Goal: Register for event/course

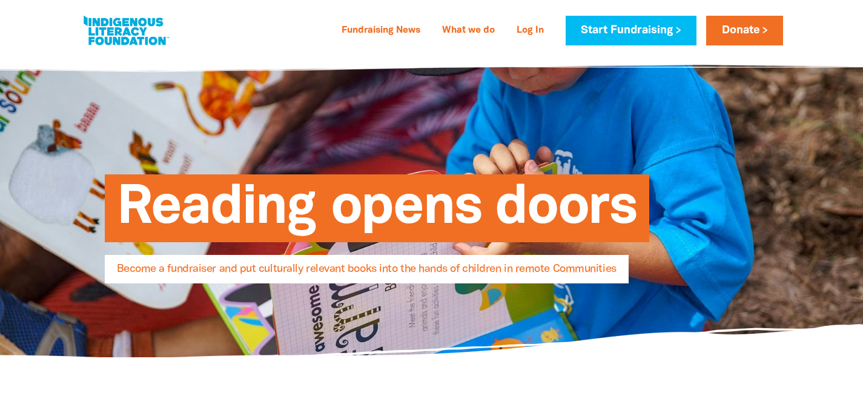
select select "AU"
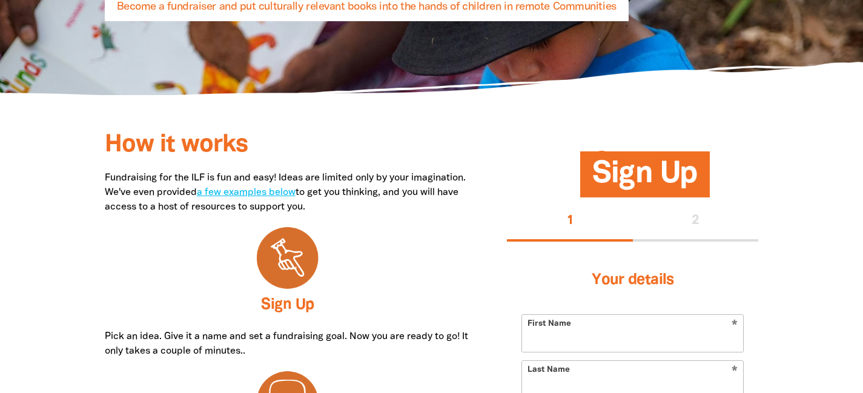
scroll to position [275, 0]
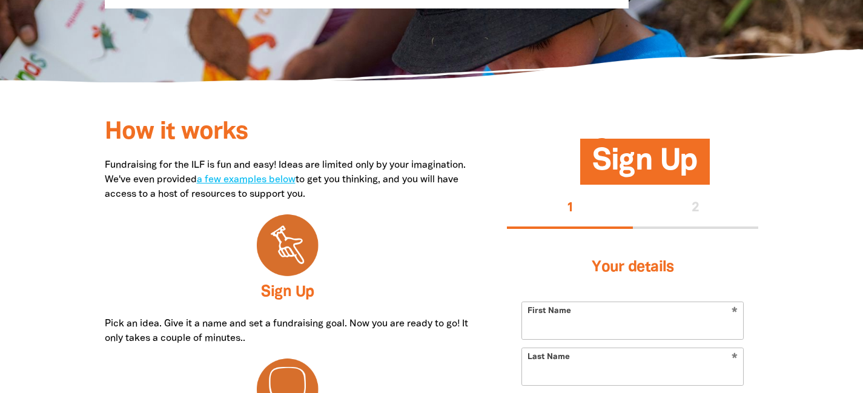
click at [573, 328] on input "First Name" at bounding box center [632, 320] width 221 height 37
paste input "andrea.masselos@firstsentier.com>"
click at [569, 325] on input "andrea.masselos@firstsentier.com>" at bounding box center [632, 320] width 221 height 37
drag, startPoint x: 560, startPoint y: 326, endPoint x: 774, endPoint y: 309, distance: 215.0
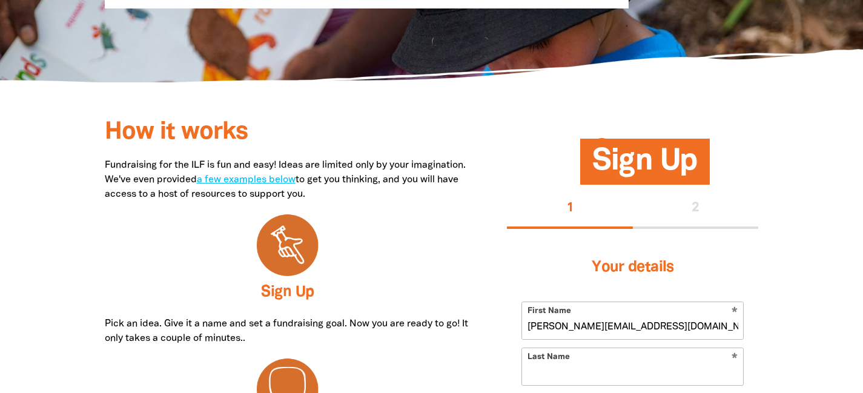
drag, startPoint x: 694, startPoint y: 332, endPoint x: 560, endPoint y: 329, distance: 134.4
click at [560, 329] on input "andrea.masselos@firstsentier.com>" at bounding box center [632, 320] width 221 height 37
type input "Andrea"
paste input "andrea.masselos@firstsentier.com>"
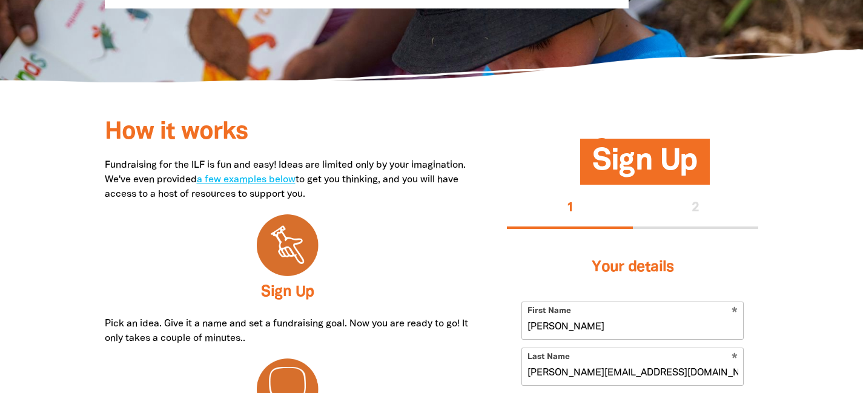
scroll to position [442, 0]
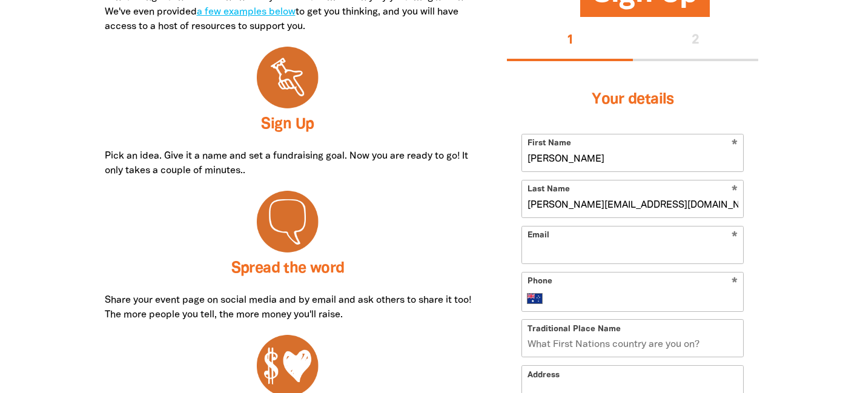
click at [566, 205] on input "andrea.masselos@firstsentier.com>" at bounding box center [632, 198] width 221 height 37
drag, startPoint x: 568, startPoint y: 205, endPoint x: 521, endPoint y: 202, distance: 46.7
click at [522, 203] on input "andrea.masselos@firstsentier.com>" at bounding box center [632, 198] width 221 height 37
drag, startPoint x: 573, startPoint y: 206, endPoint x: 684, endPoint y: 201, distance: 110.9
click at [684, 201] on input "Masselos@firstsentier.com>" at bounding box center [632, 198] width 221 height 37
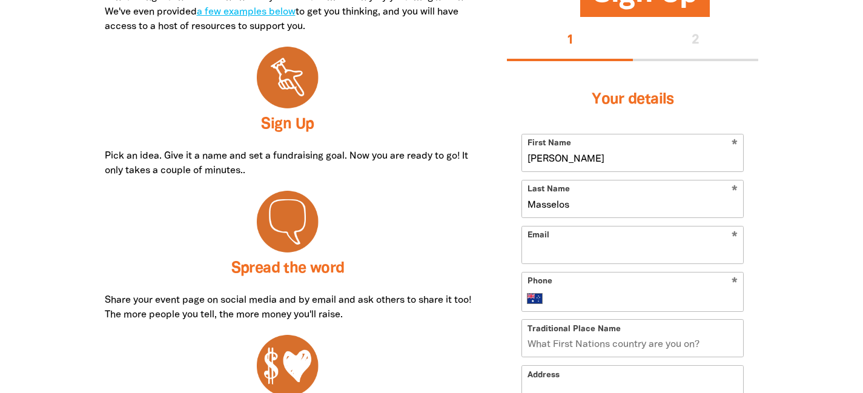
type input "Masselos"
click at [584, 245] on input "Email" at bounding box center [632, 244] width 221 height 37
paste input "andrea.masselos@firstsentier.com>"
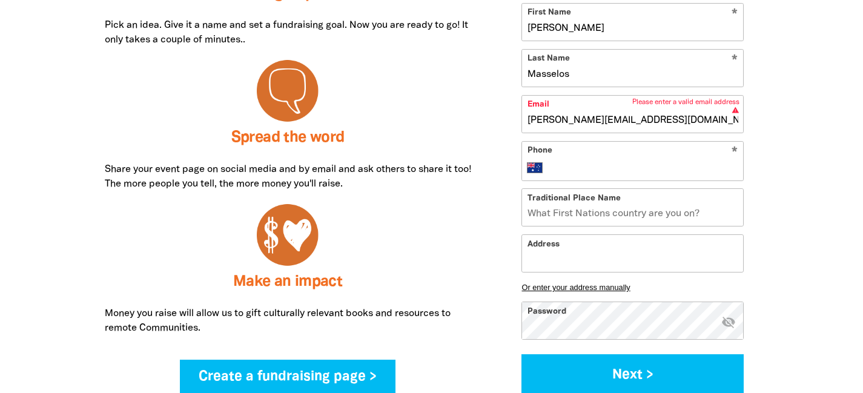
click at [582, 165] on input "Phone" at bounding box center [644, 167] width 186 height 15
click at [692, 118] on input "andrea.masselos@firstsentier.com>" at bounding box center [632, 114] width 221 height 37
type input "andrea.masselos@firstsentier.com"
click at [612, 217] on input "Traditional Place Name" at bounding box center [632, 207] width 221 height 37
click at [590, 251] on input "Address" at bounding box center [632, 253] width 221 height 37
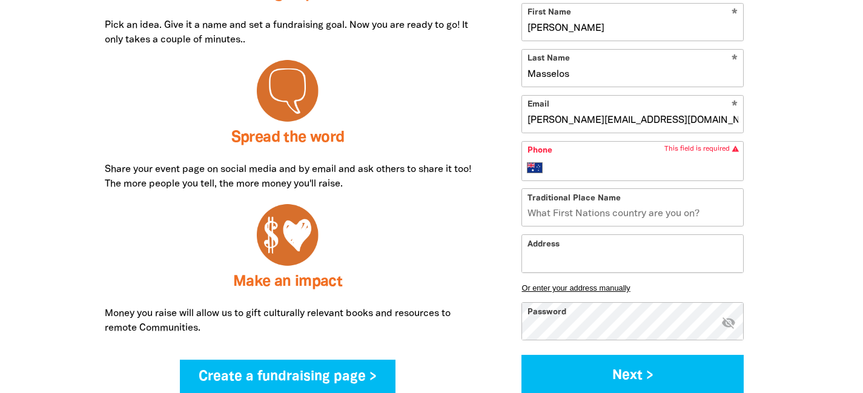
paste input "[STREET_ADDRESS]"
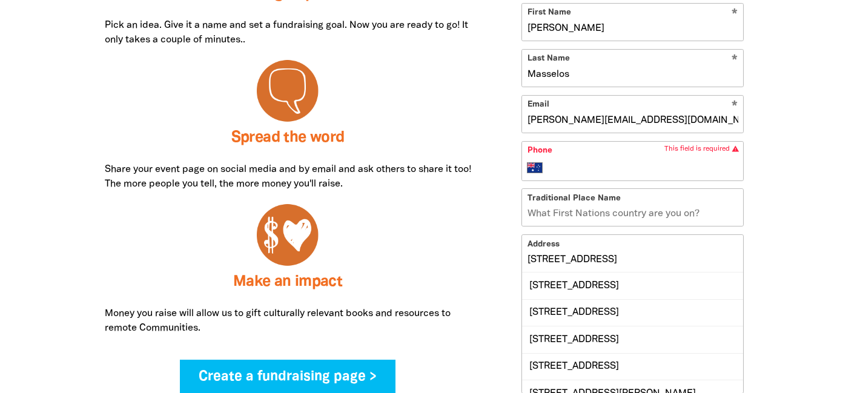
scroll to position [0, 0]
drag, startPoint x: 598, startPoint y: 258, endPoint x: 452, endPoint y: 258, distance: 145.9
click at [453, 258] on div "How it works Fundraising for the ILF is fun and easy! Ideas are limited only by…" at bounding box center [431, 264] width 726 height 863
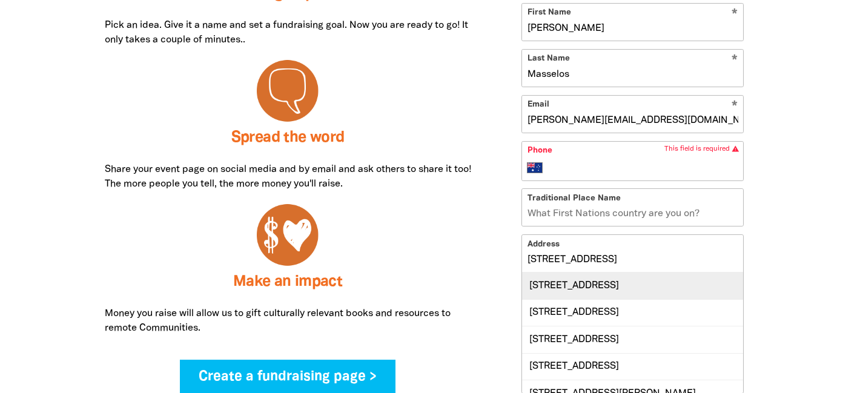
click at [577, 278] on div "[STREET_ADDRESS]" at bounding box center [632, 285] width 221 height 26
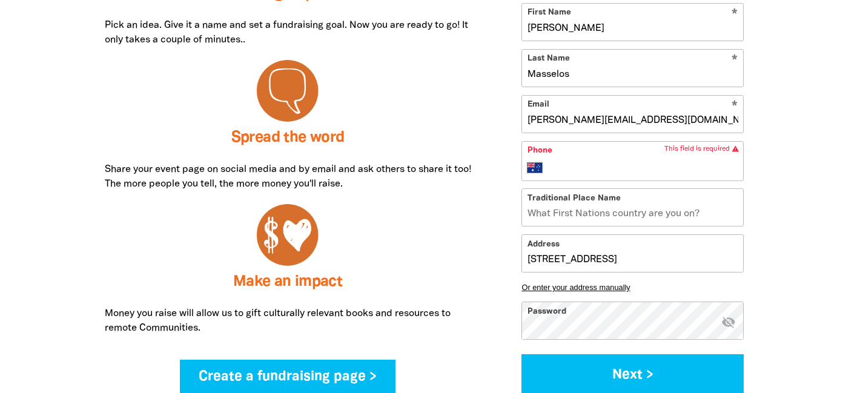
type input "[STREET_ADDRESS]"
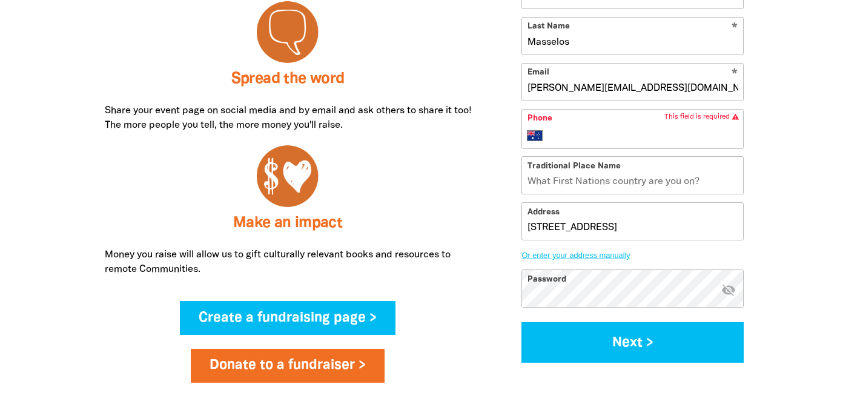
scroll to position [638, 0]
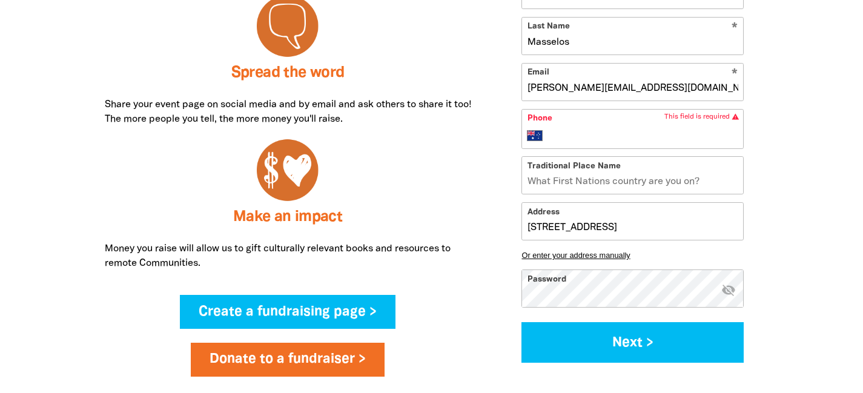
click at [576, 184] on input "Traditional Place Name" at bounding box center [632, 175] width 221 height 37
click at [562, 136] on input "Phone" at bounding box center [644, 135] width 186 height 15
paste input "0417 563 125"
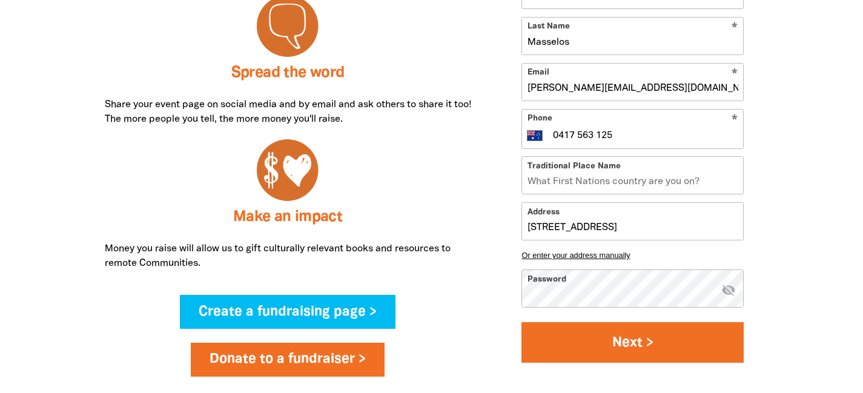
type input "0417 563 125"
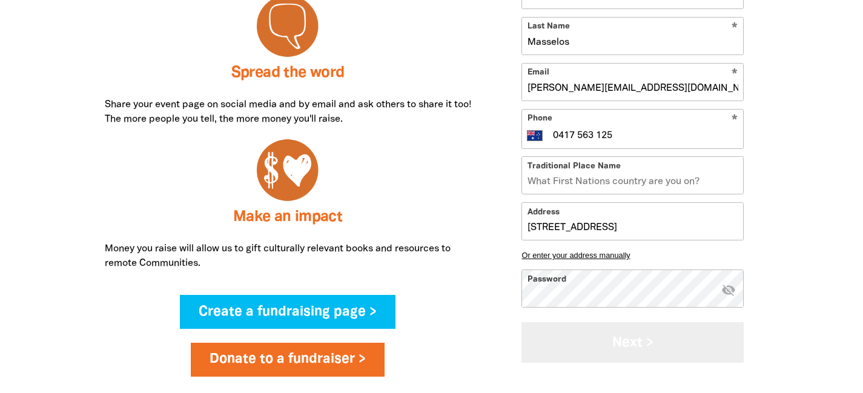
click at [628, 355] on button "Next >" at bounding box center [632, 342] width 222 height 41
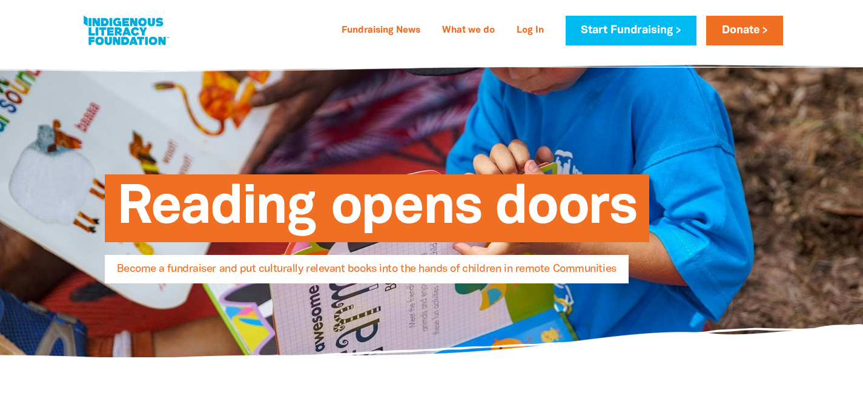
select select "AU"
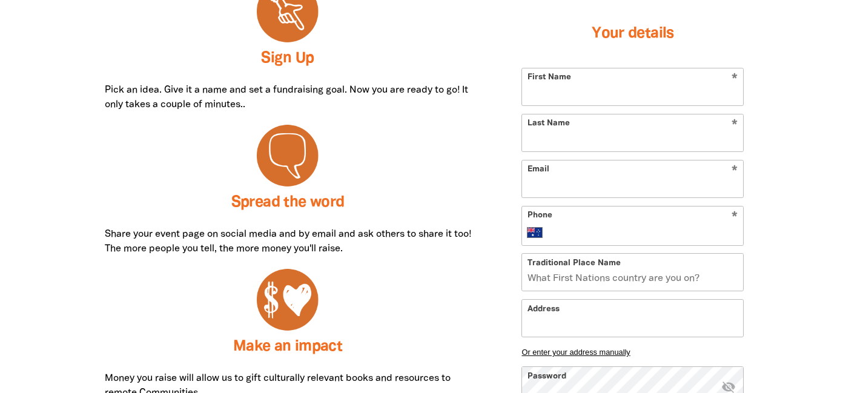
scroll to position [528, 0]
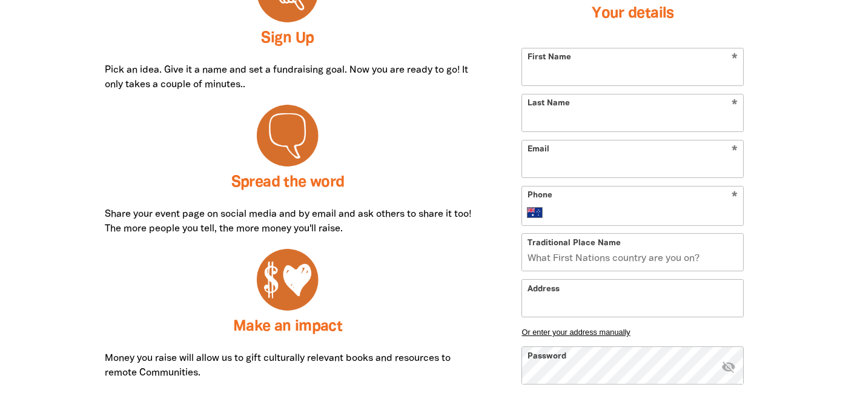
click at [565, 304] on input "Address" at bounding box center [632, 298] width 221 height 37
paste input "0417 563 125"
type input "0417 563 125"
click at [584, 229] on form "* First Name * Last Name * Email * Phone International Afghanistan Åland Island…" at bounding box center [632, 244] width 222 height 393
click at [584, 215] on input "Phone" at bounding box center [644, 212] width 186 height 15
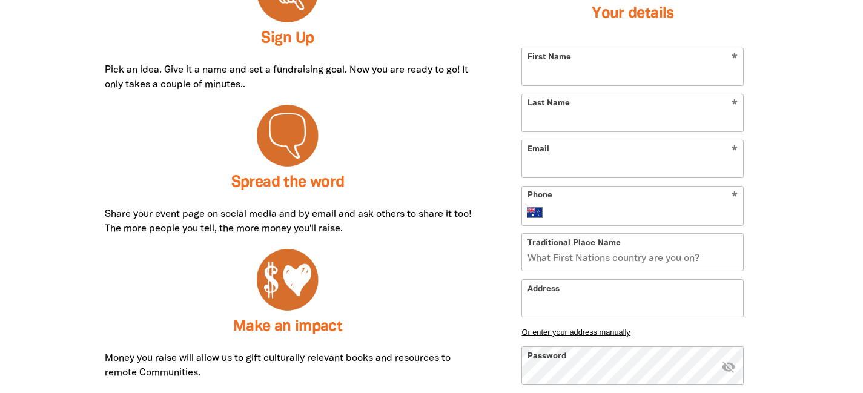
paste input "0417 563 125"
type input "0417 563 125"
click at [640, 63] on input "First Name" at bounding box center [632, 66] width 221 height 37
paste input "andrea.masselos@firstsentier.com"
click at [584, 73] on input "andrea.masselos@firstsentier.com" at bounding box center [632, 66] width 221 height 37
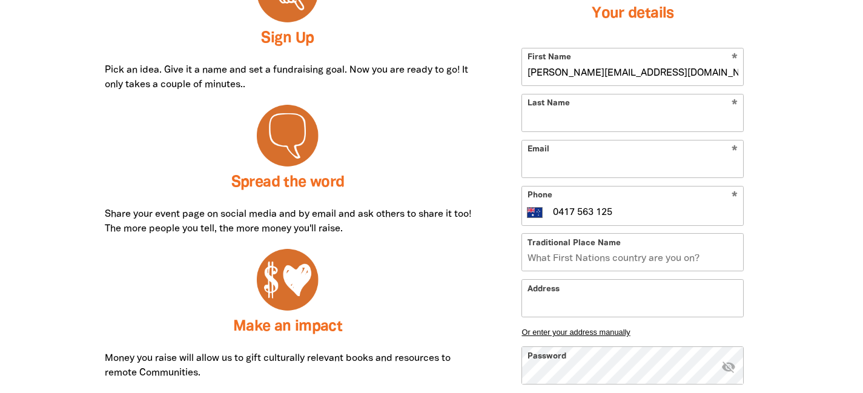
drag, startPoint x: 579, startPoint y: 73, endPoint x: 795, endPoint y: 69, distance: 216.1
click at [788, 72] on div "How it works Fundraising for the ILF is fun and easy! Ideas are limited only by…" at bounding box center [431, 309] width 726 height 863
click at [533, 74] on input "andrea" at bounding box center [632, 66] width 221 height 37
type input "Andrea"
click at [717, 128] on input "Last Name" at bounding box center [632, 112] width 221 height 37
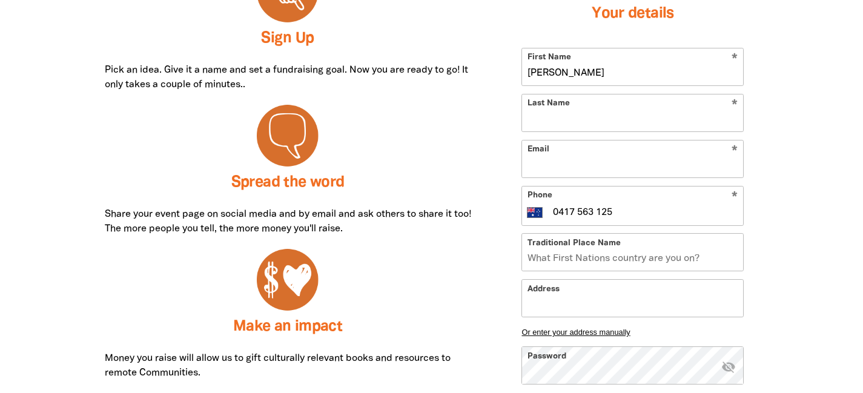
paste input "andrea.masselos@firstsentier.com"
drag, startPoint x: 568, startPoint y: 119, endPoint x: 449, endPoint y: 119, distance: 119.9
click at [452, 119] on div "How it works Fundraising for the ILF is fun and easy! Ideas are limited only by…" at bounding box center [431, 309] width 726 height 863
drag, startPoint x: 660, startPoint y: 119, endPoint x: 574, endPoint y: 117, distance: 85.4
click at [574, 117] on input "Masselos@firstsentier.com" at bounding box center [632, 112] width 221 height 37
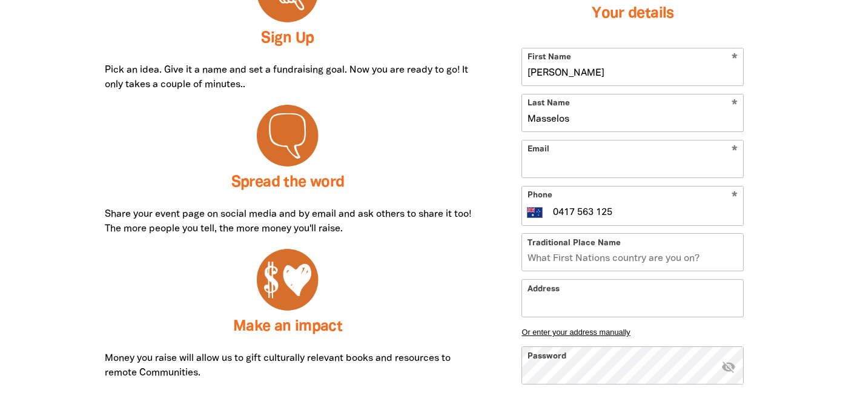
type input "Masselos"
paste input "andrea.masselos@firstsentier.com"
type input "andrea.masselos@firstsentier.com"
click at [779, 205] on div "How it works Fundraising for the ILF is fun and easy! Ideas are limited only by…" at bounding box center [431, 309] width 726 height 863
click at [636, 260] on input "Traditional Place Name" at bounding box center [632, 252] width 221 height 37
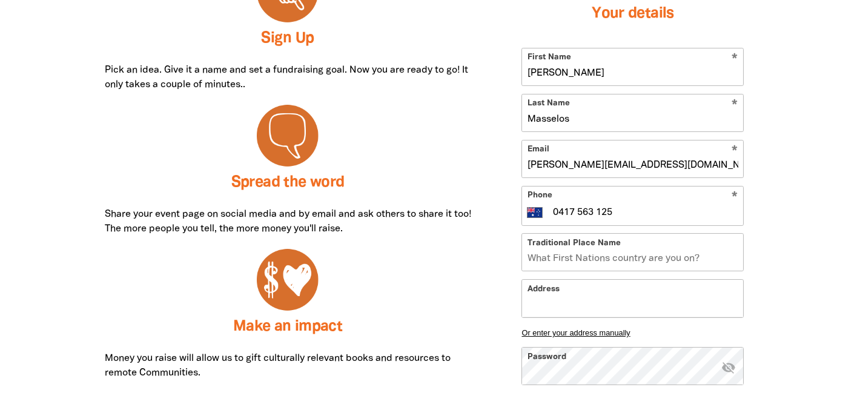
click at [708, 293] on input "Address" at bounding box center [632, 298] width 221 height 37
drag, startPoint x: 708, startPoint y: 293, endPoint x: 548, endPoint y: 119, distance: 236.5
click at [548, 120] on form "* First Name Andrea * Last Name Masselos * Email andrea.masselos@firstsentier.c…" at bounding box center [632, 244] width 222 height 393
paste input "[STREET_ADDRESS]"
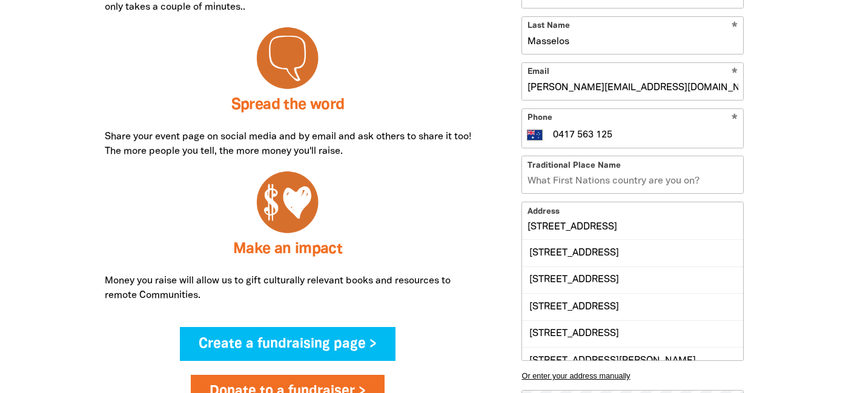
scroll to position [607, 0]
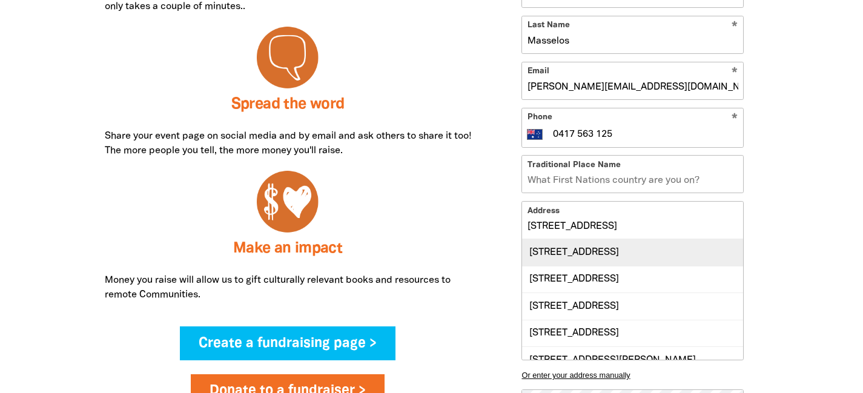
click at [595, 265] on div "[STREET_ADDRESS]" at bounding box center [632, 252] width 221 height 26
type input "[STREET_ADDRESS]"
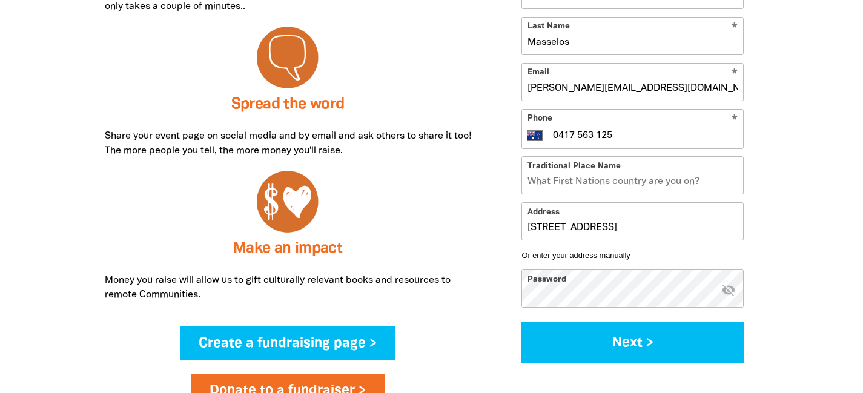
scroll to position [0, 0]
click at [521, 322] on button "Next >" at bounding box center [632, 342] width 222 height 41
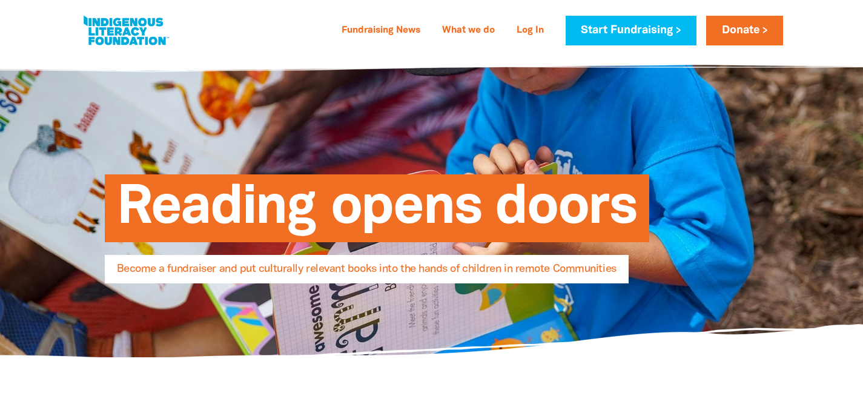
select select "AU"
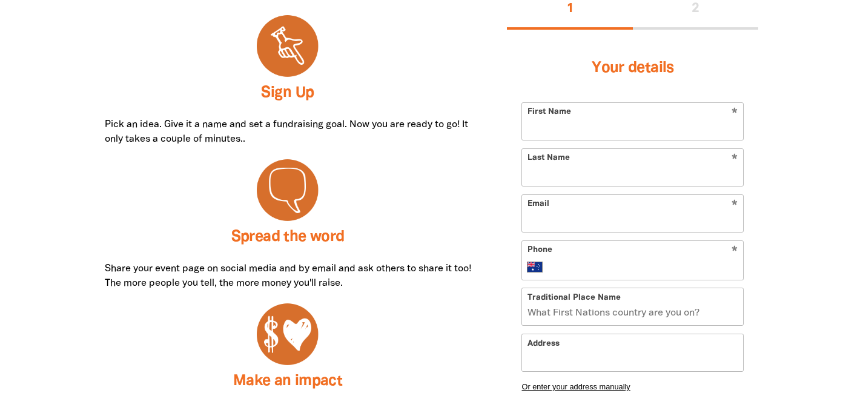
scroll to position [548, 0]
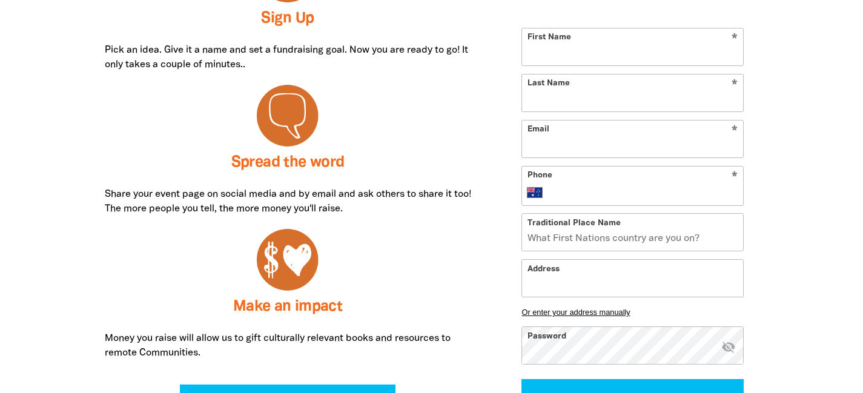
click at [578, 154] on input "Email" at bounding box center [632, 138] width 221 height 37
paste input "[PERSON_NAME][EMAIL_ADDRESS][DOMAIN_NAME]"
type input "[PERSON_NAME][EMAIL_ADDRESS][DOMAIN_NAME]"
click at [581, 50] on input "First Name" at bounding box center [632, 46] width 221 height 37
type input "Eva"
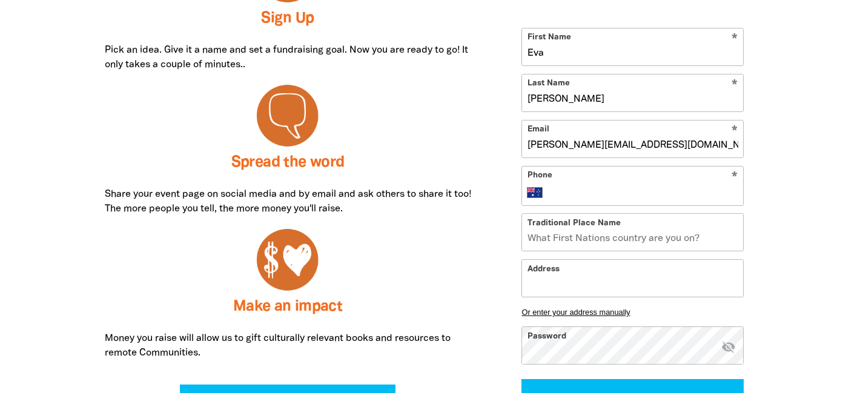
type input "[PERSON_NAME]"
paste input "0460 303 430"
type input "0460 303 430"
click at [634, 245] on input "Traditional Place Name" at bounding box center [632, 232] width 221 height 37
click at [548, 286] on input "Address" at bounding box center [632, 278] width 221 height 37
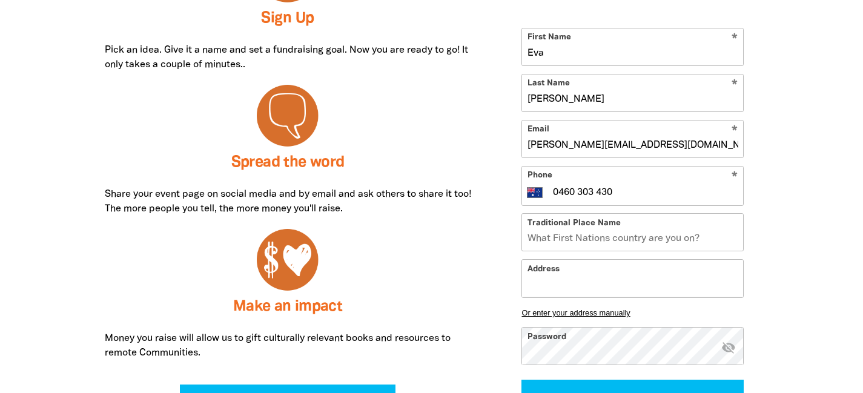
paste input "[STREET_ADDRESS]"
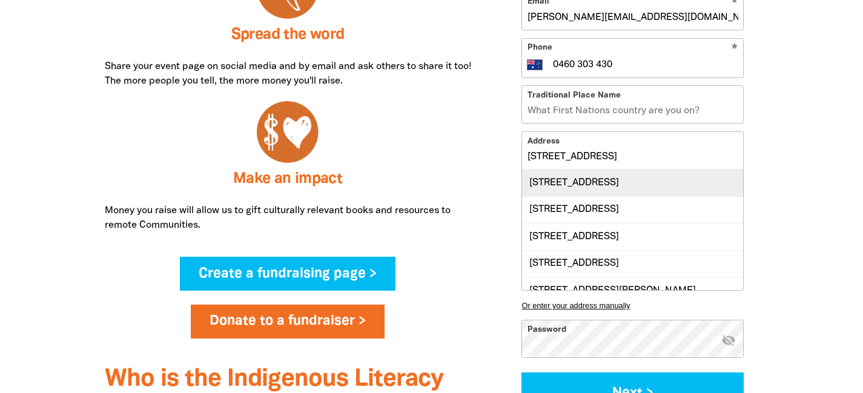
scroll to position [0, 0]
click at [580, 185] on div "[STREET_ADDRESS]" at bounding box center [632, 182] width 221 height 26
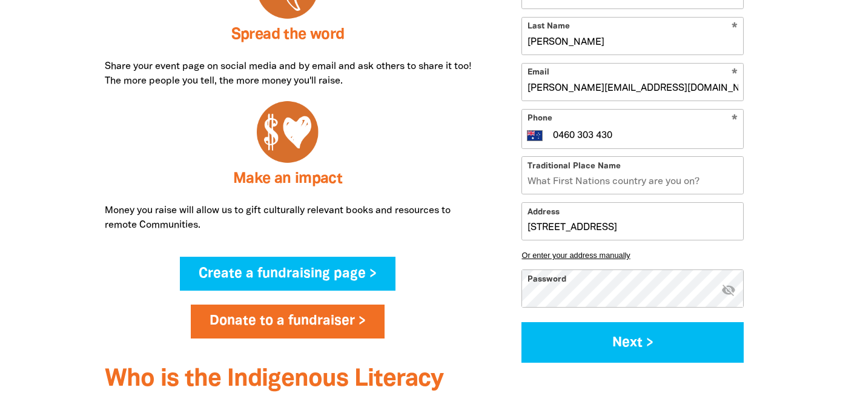
type input "[STREET_ADDRESS]"
click at [746, 343] on div "Your details * First Name [PERSON_NAME] * Last Name [PERSON_NAME] * Email [PERS…" at bounding box center [632, 137] width 251 height 479
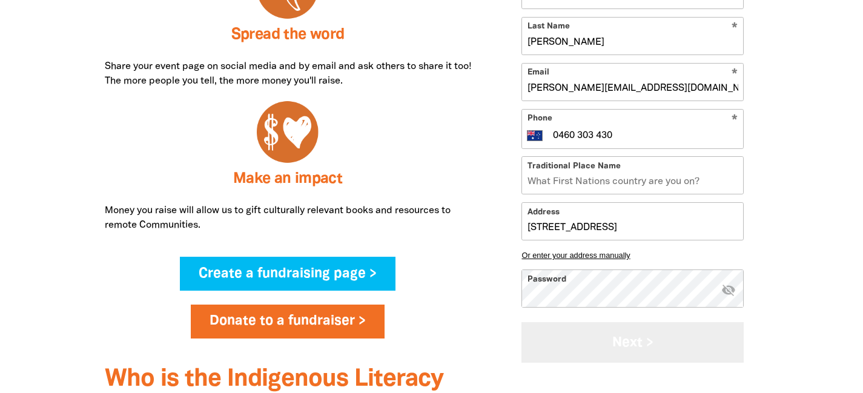
click at [729, 344] on button "Next >" at bounding box center [632, 342] width 222 height 41
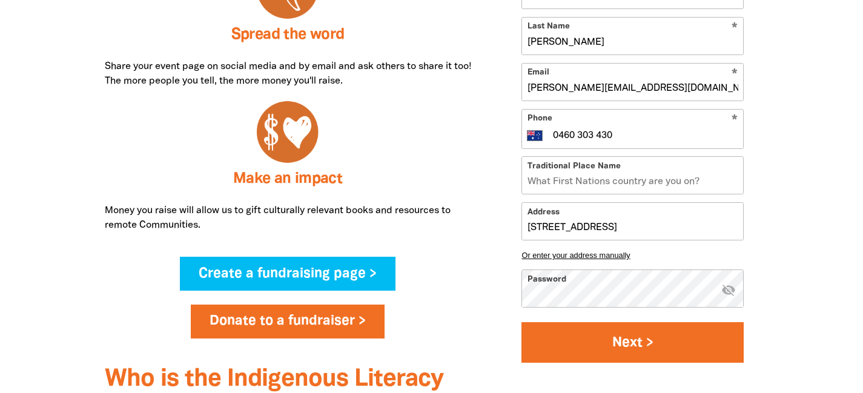
select select "No"
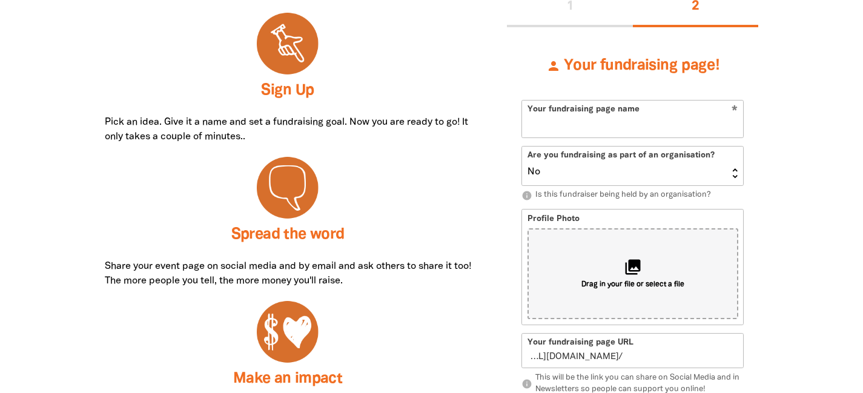
scroll to position [453, 0]
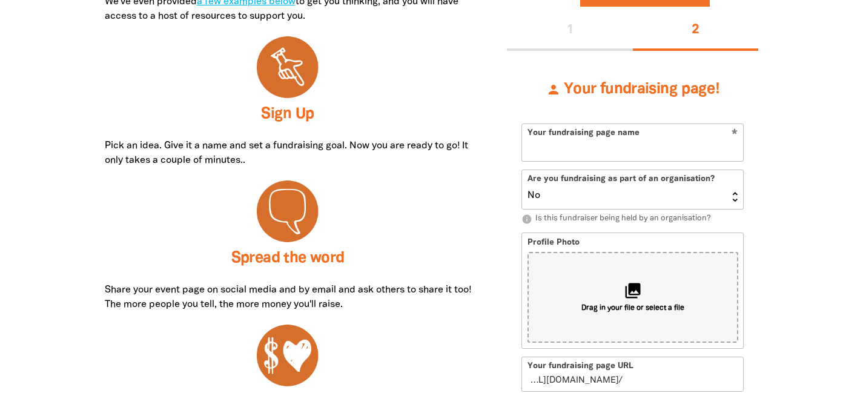
click at [628, 154] on input "Your fundraising page name" at bounding box center [632, 142] width 221 height 37
type input "FSI"
type input "f"
type input "FSI"
type input "fsi"
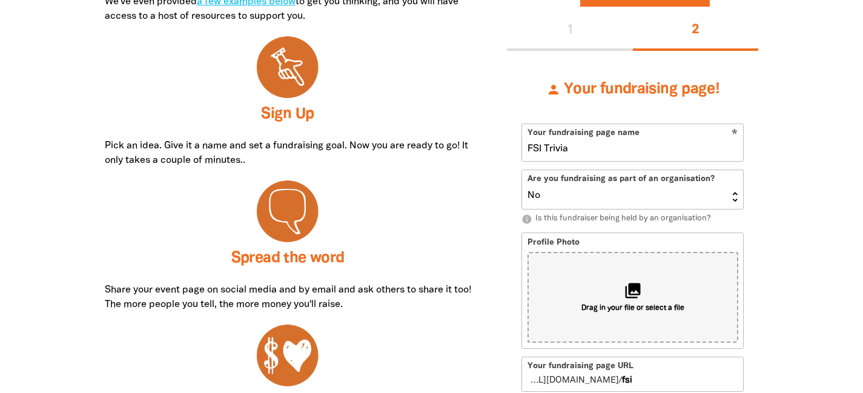
type input "FSI Trivia"
type input "fsitrivia"
type input "FSI Trivia Night"
type input "fsitrivianight"
paste input "irst Sentier Trivia Night Fundraiser"
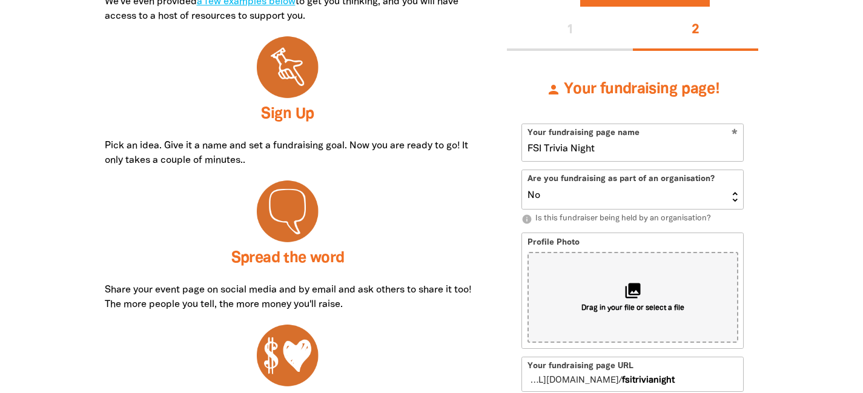
type input "First Sentier Trivia Night Fundraiser"
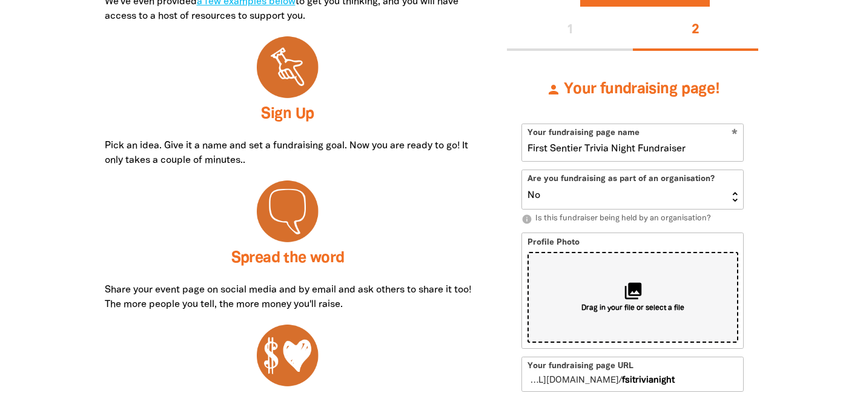
type input "firstsentiertrivianightfundraiser"
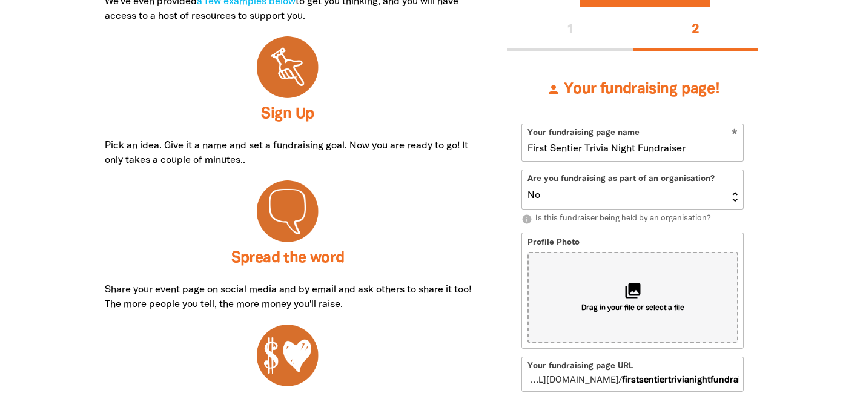
type input "First Sentier Trivia Night Fundraiser"
drag, startPoint x: 709, startPoint y: 243, endPoint x: 682, endPoint y: 219, distance: 36.0
click at [677, 201] on select "Yes No" at bounding box center [632, 189] width 221 height 39
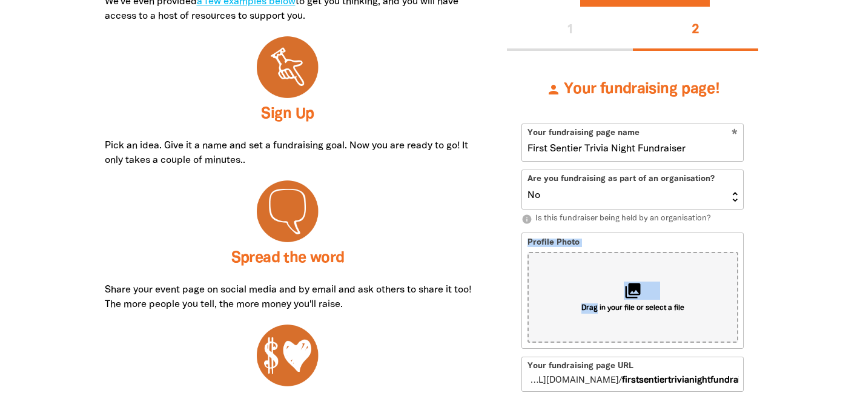
select select "Yes"
click at [522, 170] on select "Yes No" at bounding box center [632, 189] width 221 height 39
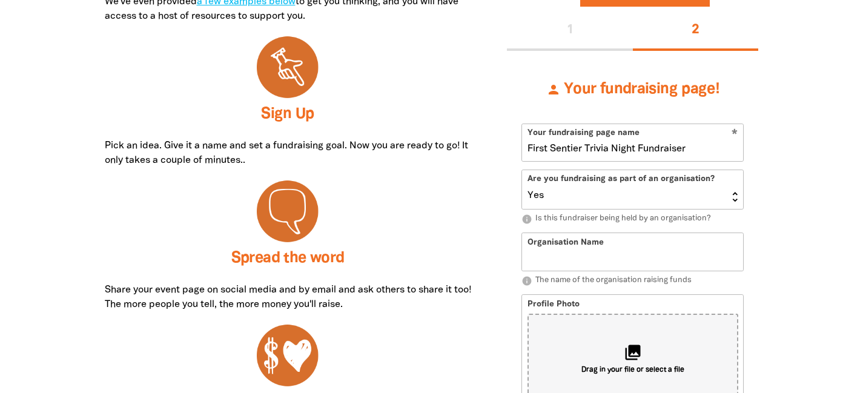
click at [574, 255] on input "Organisation Name" at bounding box center [632, 251] width 221 height 37
paste input "First Sentier Trivia Night Fundraiser"
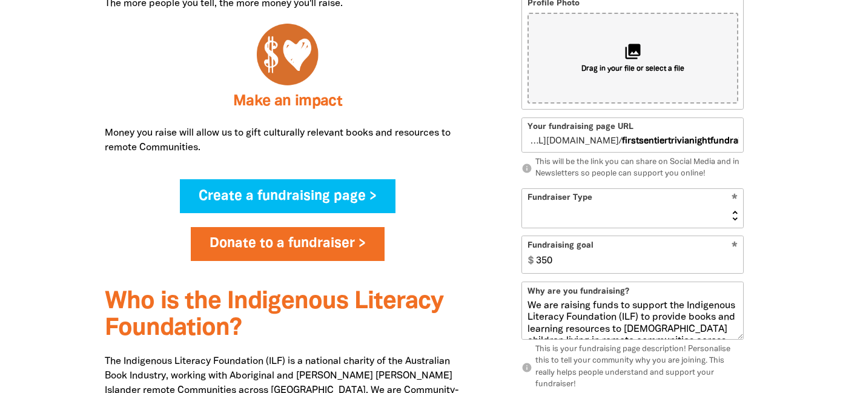
scroll to position [754, 0]
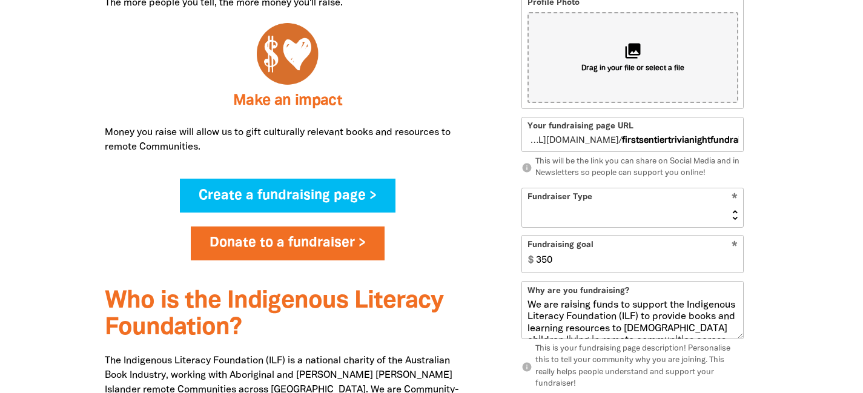
type input "FSI"
click at [679, 201] on select "Event Activity Donations Instead of Gifts Business School or Library In Memoriam" at bounding box center [632, 207] width 221 height 39
select select "Activity"
click at [522, 188] on select "Event Activity Donations Instead of Gifts Business School or Library In Memoriam" at bounding box center [632, 207] width 221 height 39
click at [602, 265] on input "350" at bounding box center [636, 253] width 212 height 37
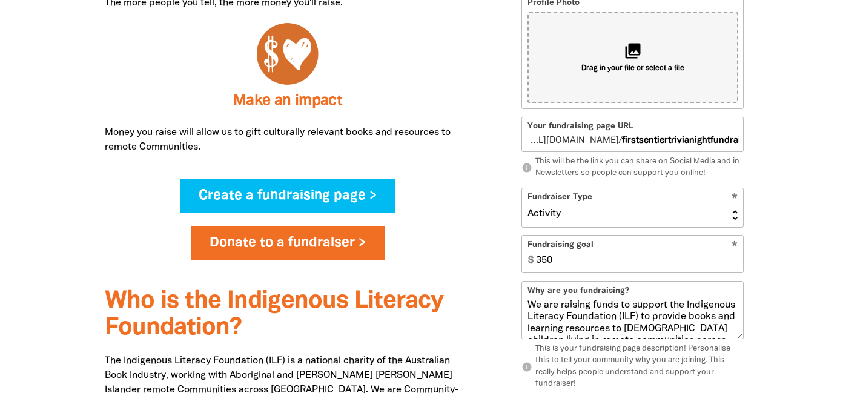
click at [792, 235] on div "How it works Fundraising for the ILF is fun and easy! Ideas are limited only by…" at bounding box center [431, 149] width 726 height 995
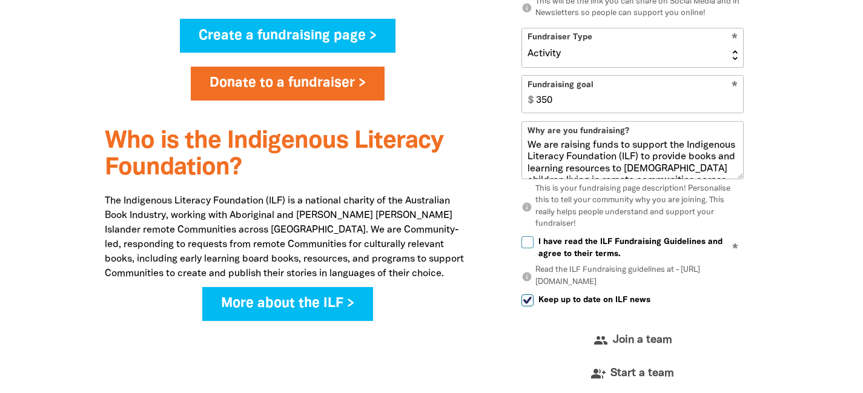
scroll to position [916, 0]
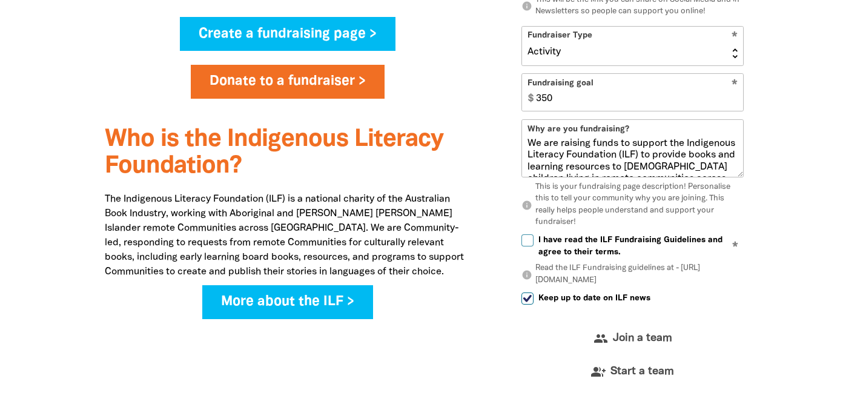
click at [525, 240] on input "I have read the ILF Fundraising Guidelines and agree to their terms." at bounding box center [527, 240] width 12 height 12
checkbox input "true"
click at [525, 298] on input "Keep up to date on ILF news" at bounding box center [527, 298] width 12 height 12
checkbox input "false"
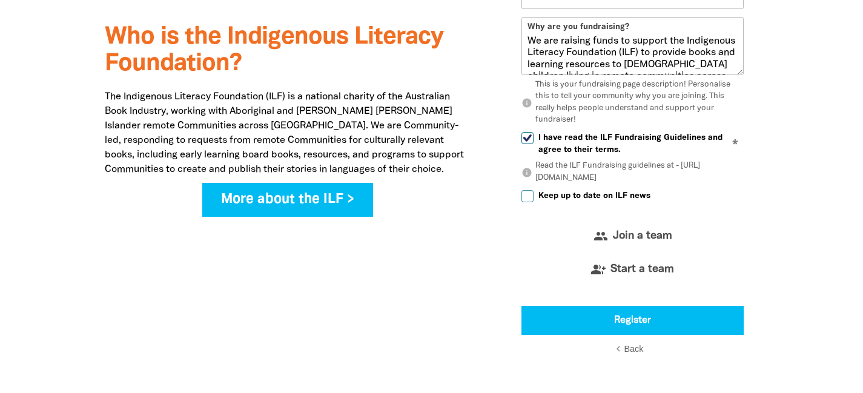
scroll to position [1020, 0]
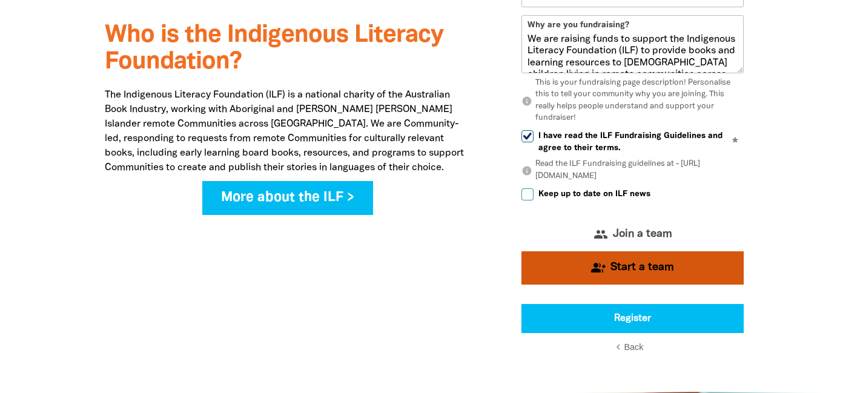
click at [601, 268] on icon "group_add" at bounding box center [598, 268] width 15 height 0
select select "Yes"
select select "Activity"
select select "No"
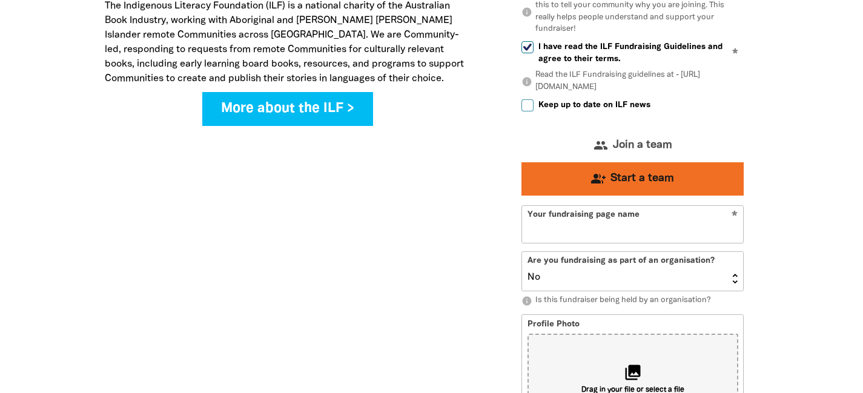
type input "first-sentier-trivia-night-fundraiser"
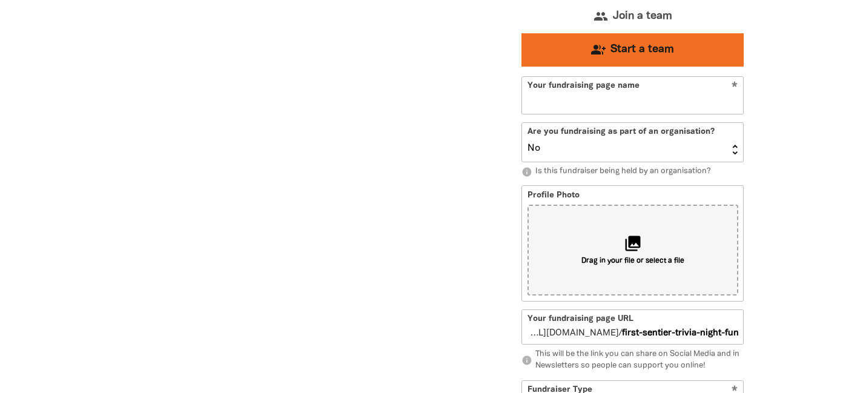
scroll to position [1238, 0]
click at [616, 50] on span "Start a team" at bounding box center [642, 49] width 64 height 11
select select "Yes"
select select "Activity"
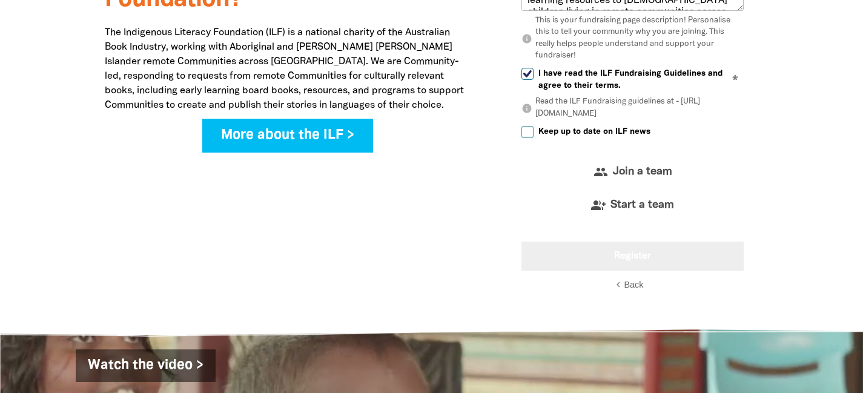
click at [631, 255] on button "Register" at bounding box center [632, 256] width 222 height 29
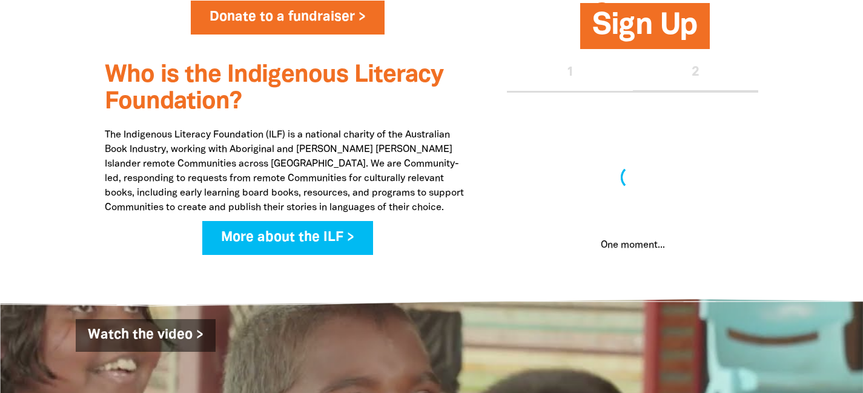
scroll to position [949, 0]
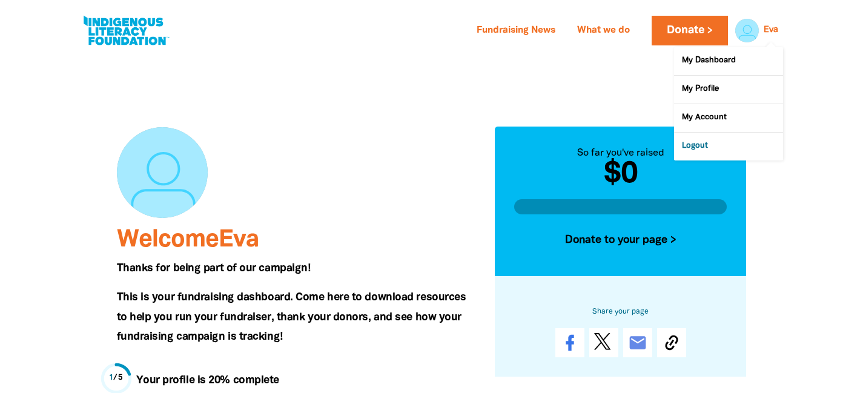
click at [699, 148] on link "Logout" at bounding box center [728, 147] width 109 height 28
